Goal: Find specific page/section: Find specific page/section

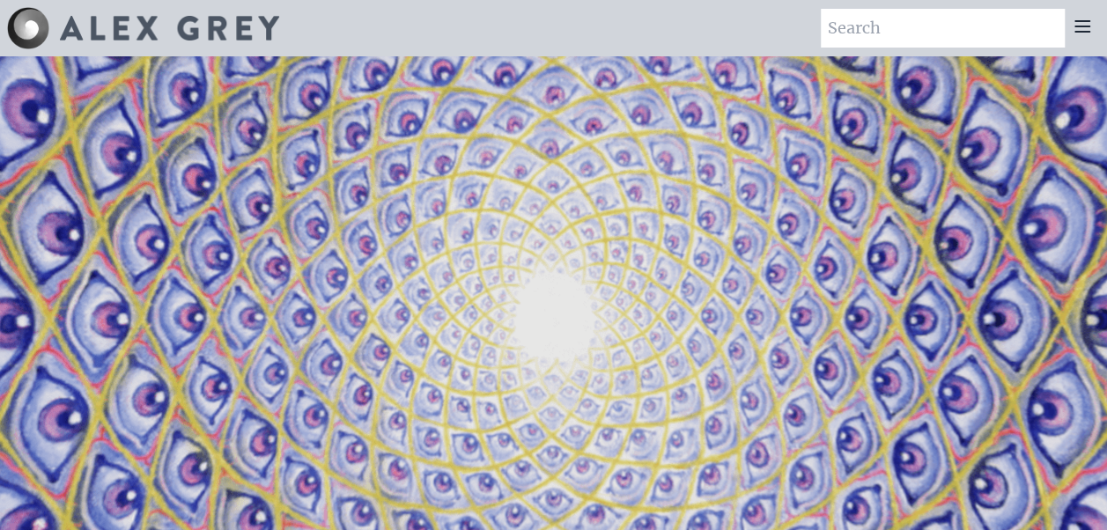
click at [1085, 39] on div at bounding box center [1082, 28] width 35 height 39
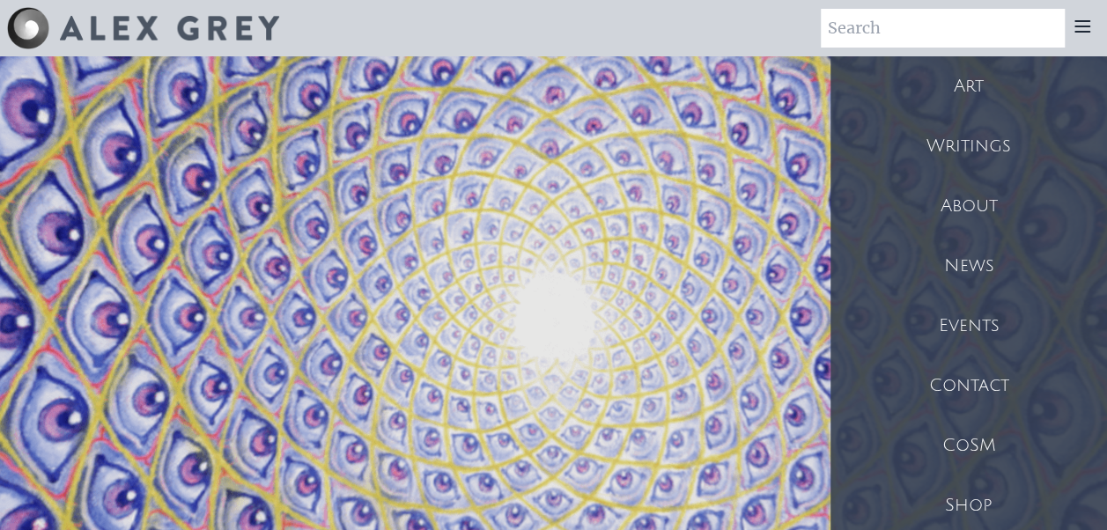
click at [1066, 520] on div "Shop" at bounding box center [969, 506] width 277 height 60
click at [1034, 513] on div "Shop" at bounding box center [969, 506] width 277 height 60
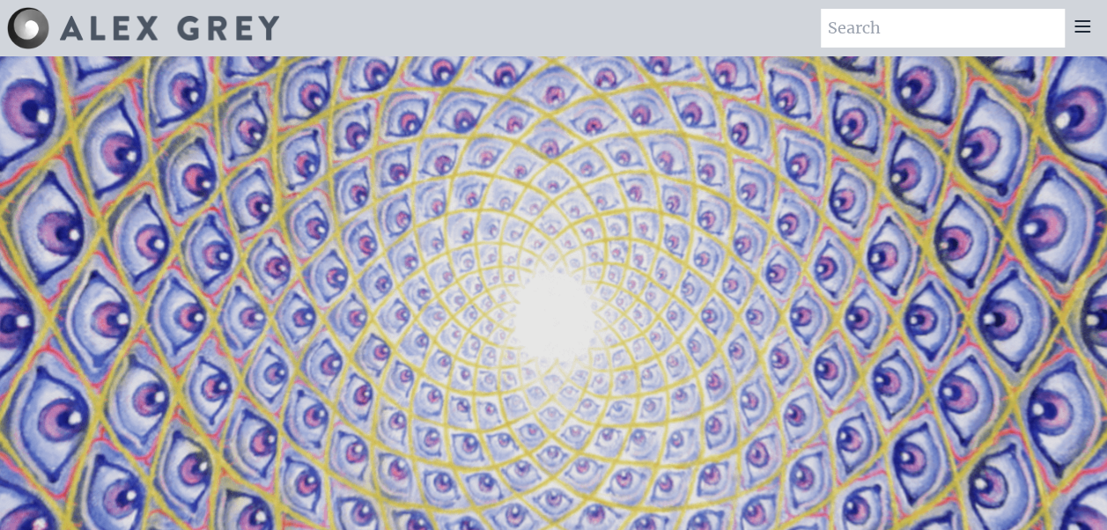
click at [1089, 30] on icon at bounding box center [1082, 26] width 21 height 21
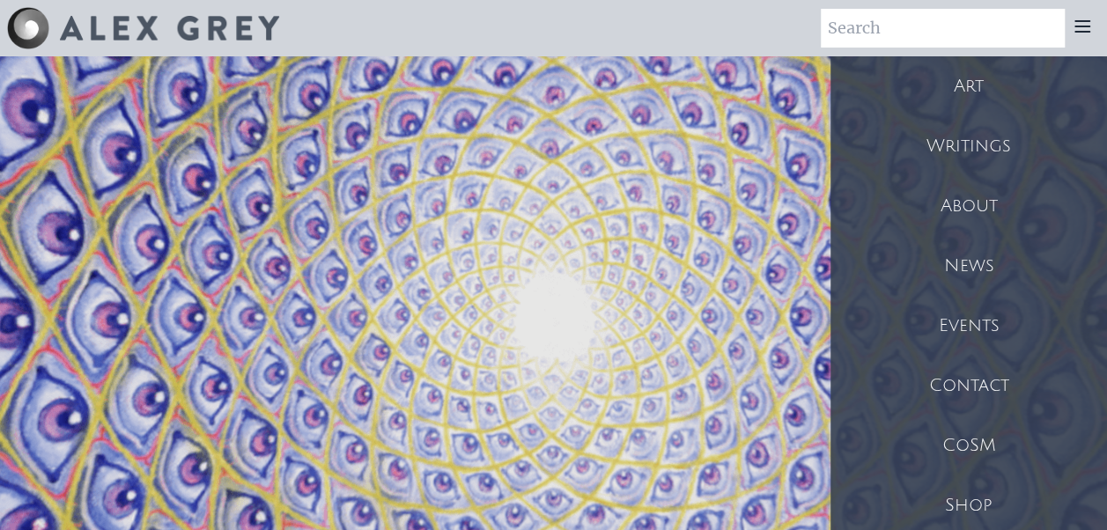
click at [990, 509] on div "Shop" at bounding box center [969, 506] width 277 height 60
click at [960, 509] on div "Shop" at bounding box center [969, 506] width 277 height 60
